Goal: Task Accomplishment & Management: Use online tool/utility

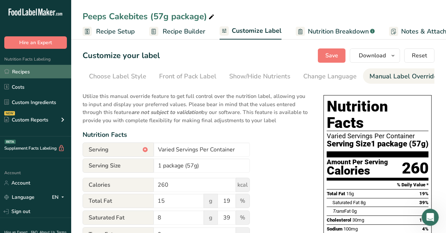
scroll to position [0, 159]
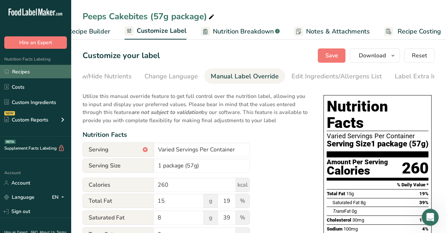
click at [34, 71] on link "Recipes" at bounding box center [35, 72] width 71 height 14
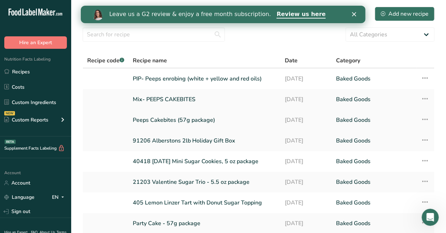
click at [158, 118] on link "Peeps Cakebites (57g package)" at bounding box center [205, 120] width 144 height 15
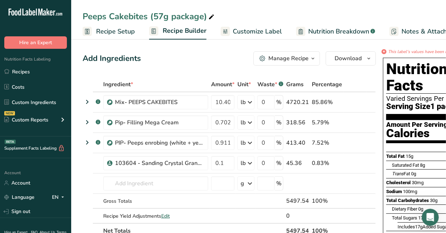
click at [245, 27] on span "Customize Label" at bounding box center [257, 32] width 49 height 10
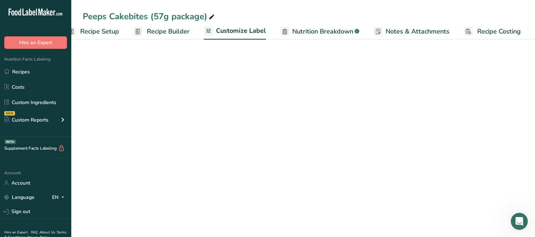
scroll to position [0, 13]
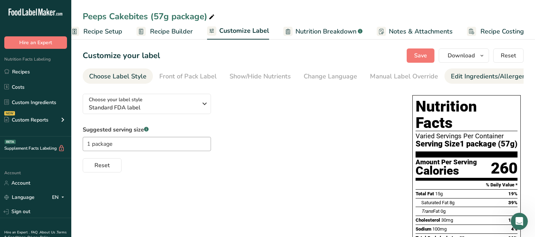
click at [446, 71] on link "Edit Ingredients/Allergens List" at bounding box center [496, 76] width 90 height 16
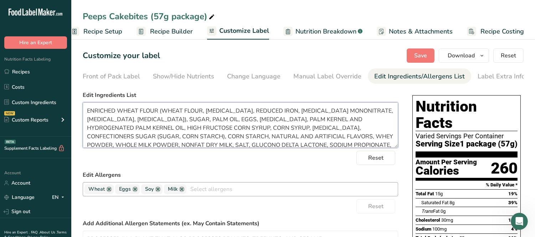
scroll to position [14, 0]
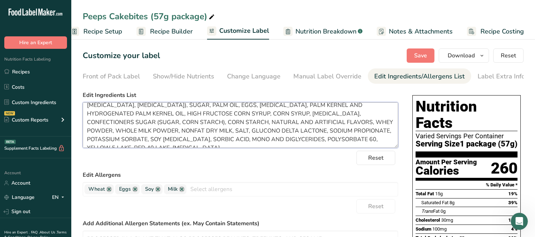
drag, startPoint x: 84, startPoint y: 108, endPoint x: 420, endPoint y: 192, distance: 346.1
paste textarea "CORN SYRUP, HIGH FRUCTOSE"
type textarea "ENRICHED WHEAT FLOUR (WHEAT FLOUR, [MEDICAL_DATA], REDUCED IRON, [MEDICAL_DATA]…"
click at [418, 59] on span "Save" at bounding box center [420, 55] width 13 height 9
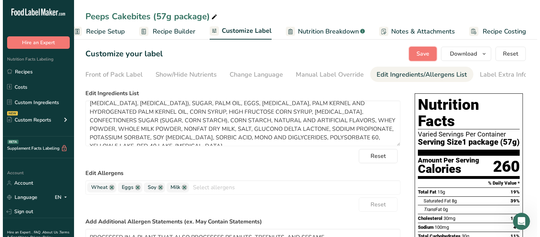
scroll to position [0, 0]
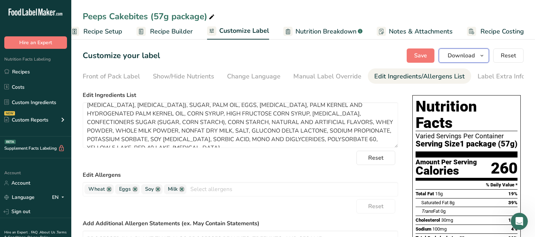
click at [446, 56] on span "Download" at bounding box center [460, 55] width 27 height 9
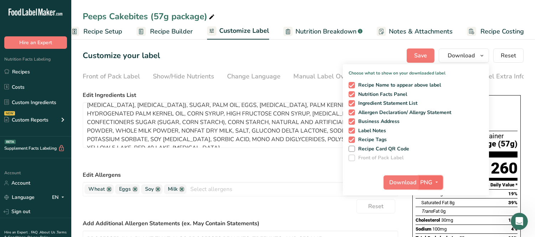
click at [429, 183] on span "PNG" at bounding box center [426, 182] width 12 height 9
click at [428, 230] on link "PDF" at bounding box center [431, 232] width 23 height 12
click at [402, 178] on span "Download" at bounding box center [403, 182] width 27 height 9
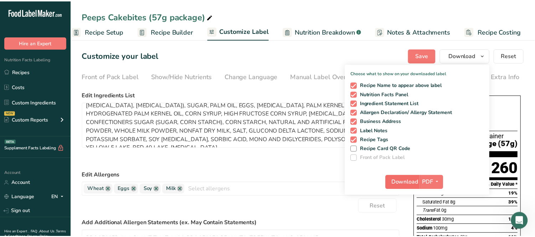
scroll to position [0, 7]
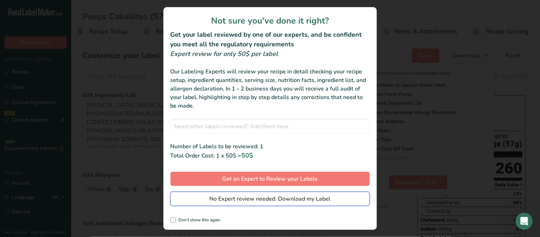
click at [291, 201] on span "No Expert review needed. Download my Label" at bounding box center [270, 199] width 121 height 9
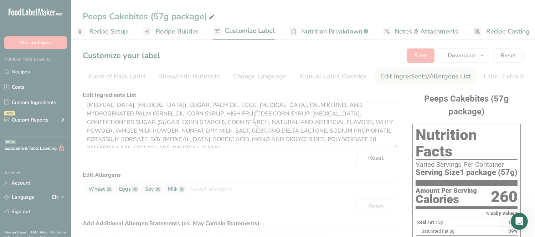
scroll to position [0, 0]
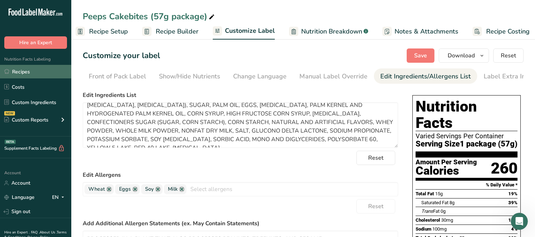
click at [17, 74] on link "Recipes" at bounding box center [35, 72] width 71 height 14
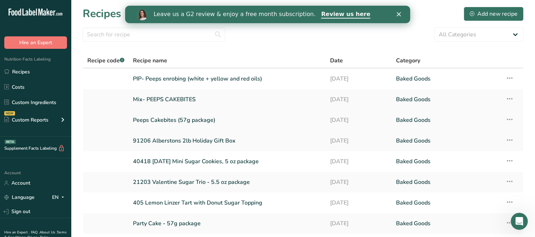
click at [159, 115] on link "Peeps Cakebites (57g package)" at bounding box center [227, 120] width 188 height 15
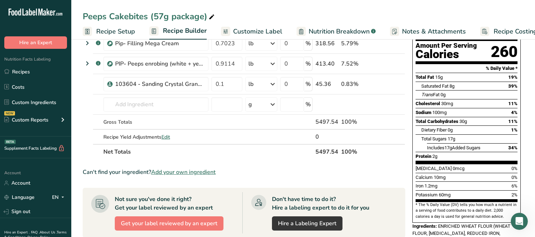
scroll to position [198, 0]
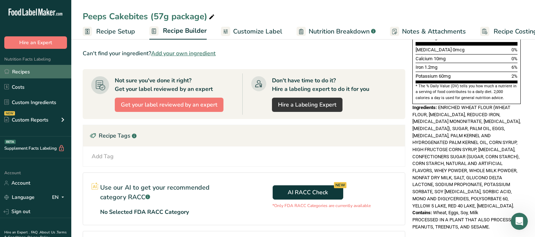
click at [29, 73] on link "Recipes" at bounding box center [35, 72] width 71 height 14
